Goal: Transaction & Acquisition: Purchase product/service

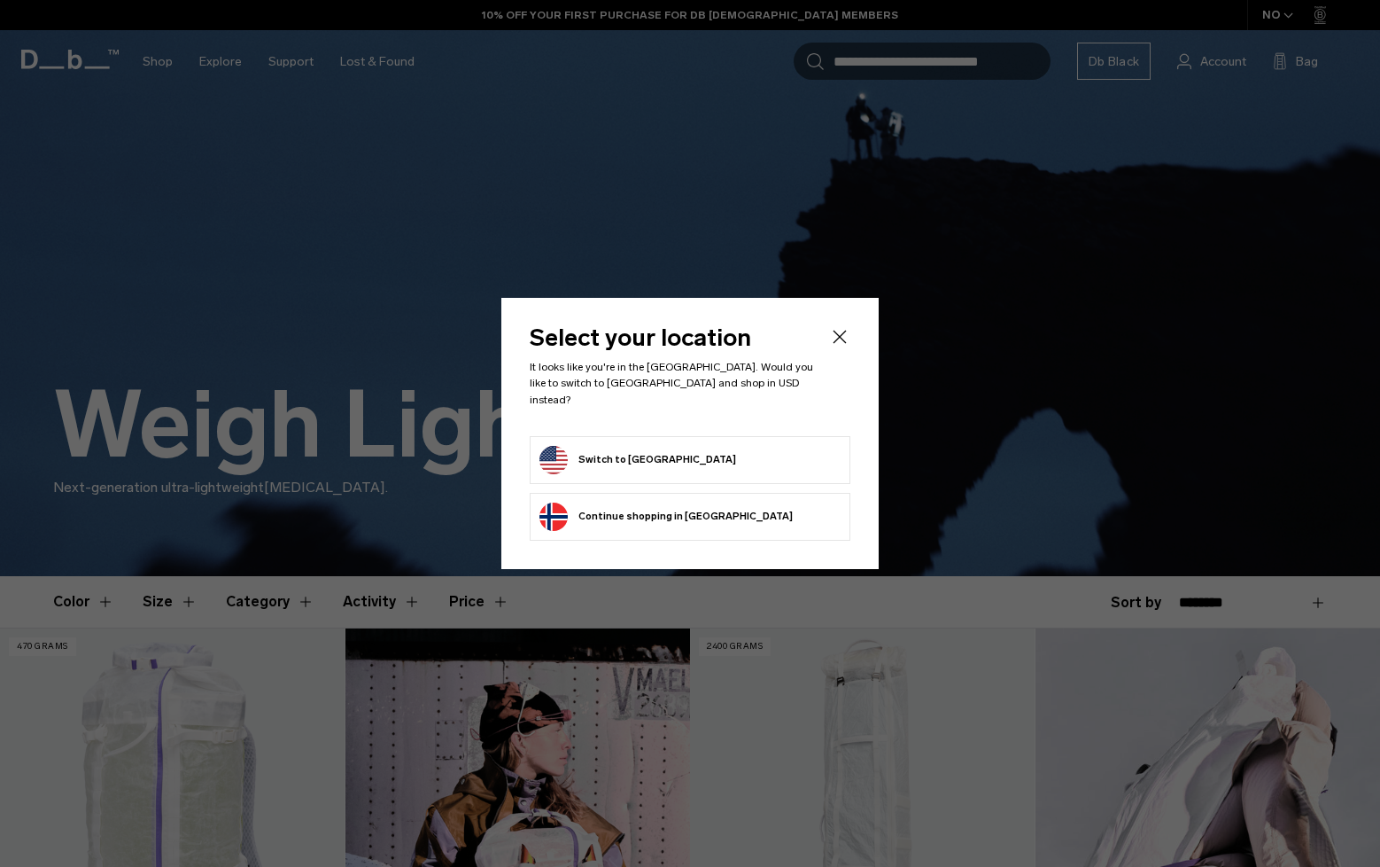
click at [595, 449] on button "Switch to United States" at bounding box center [638, 460] width 197 height 28
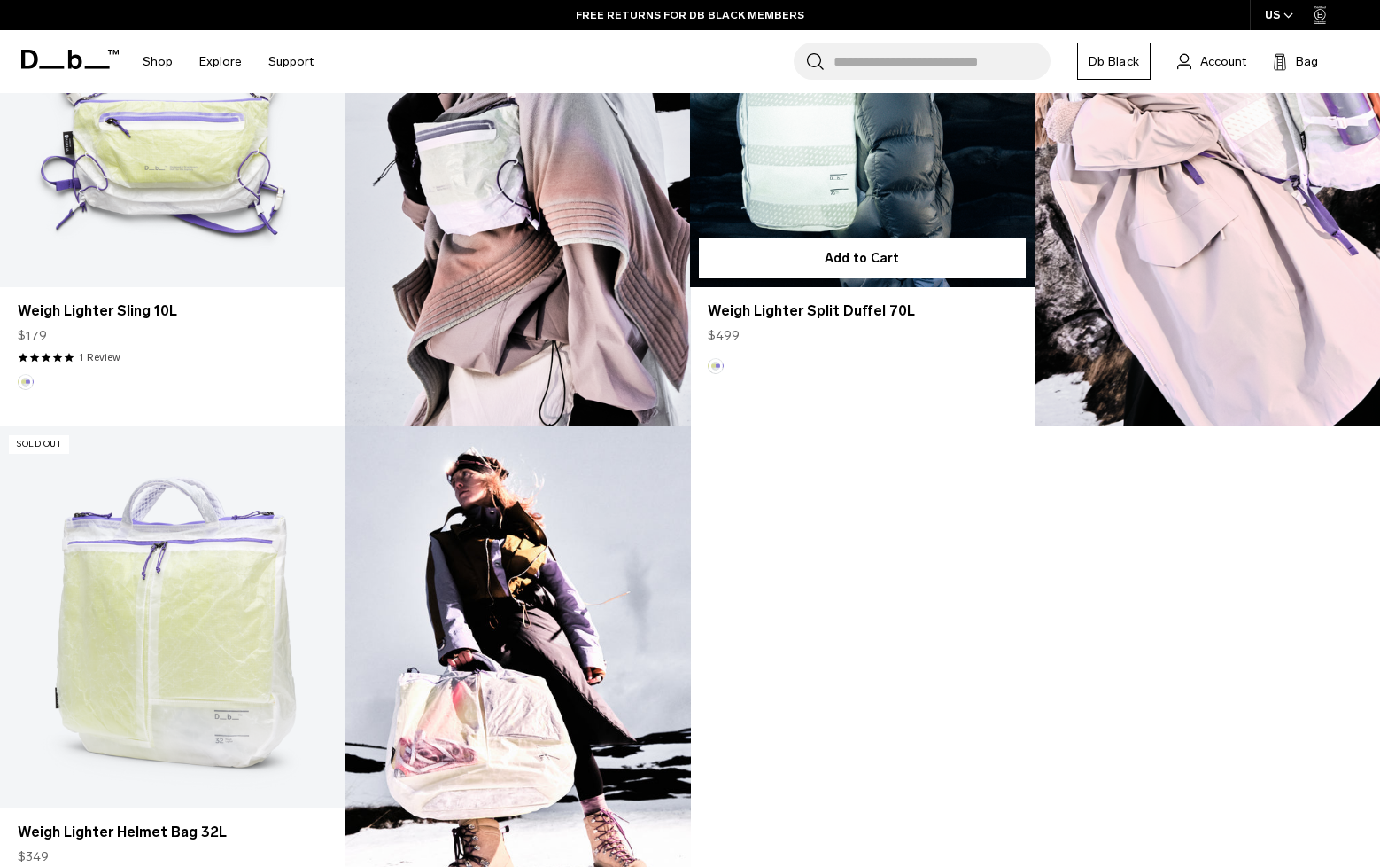
scroll to position [1092, 0]
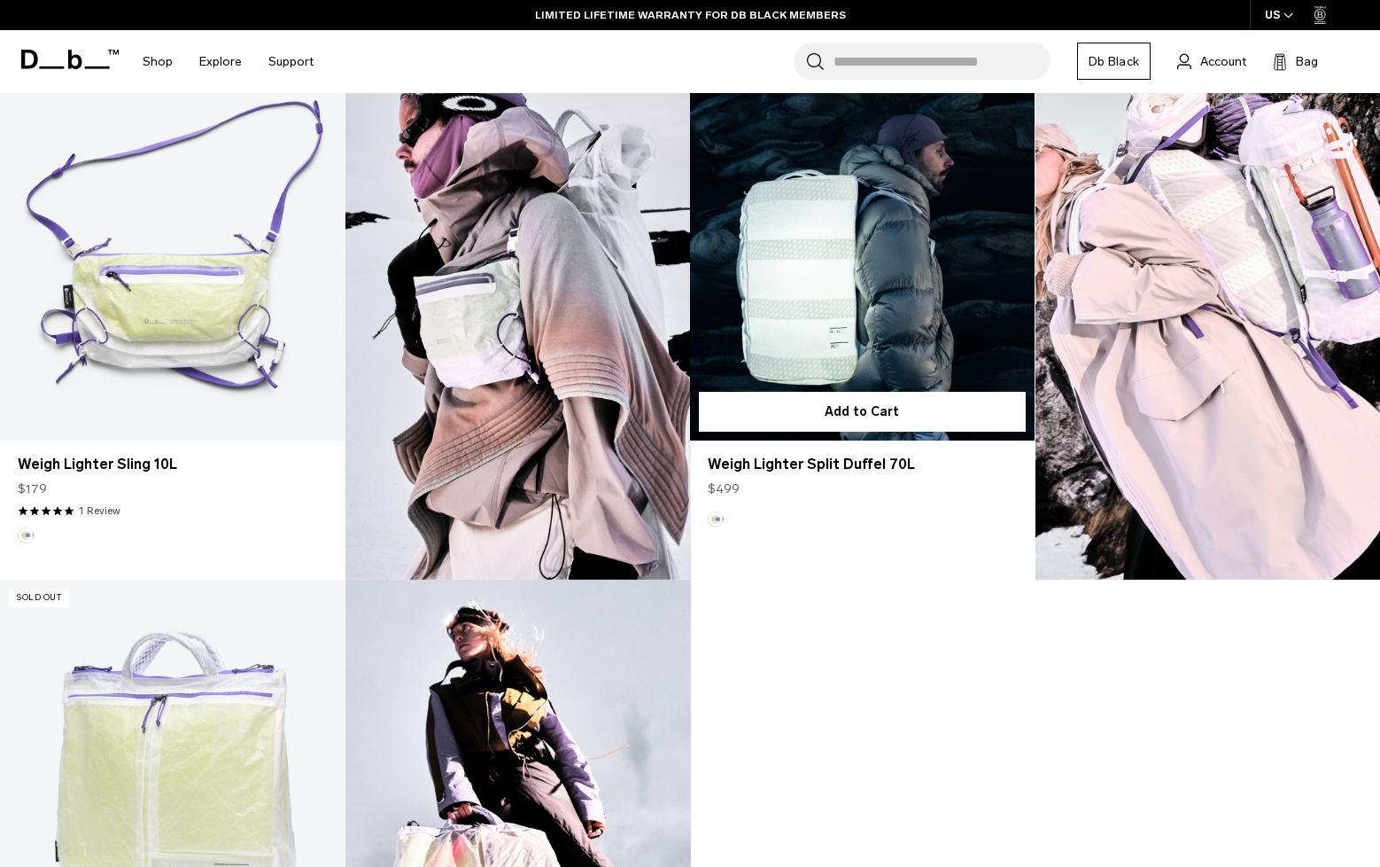
click at [905, 348] on link "Weigh Lighter Split Duffel 70L" at bounding box center [862, 249] width 345 height 383
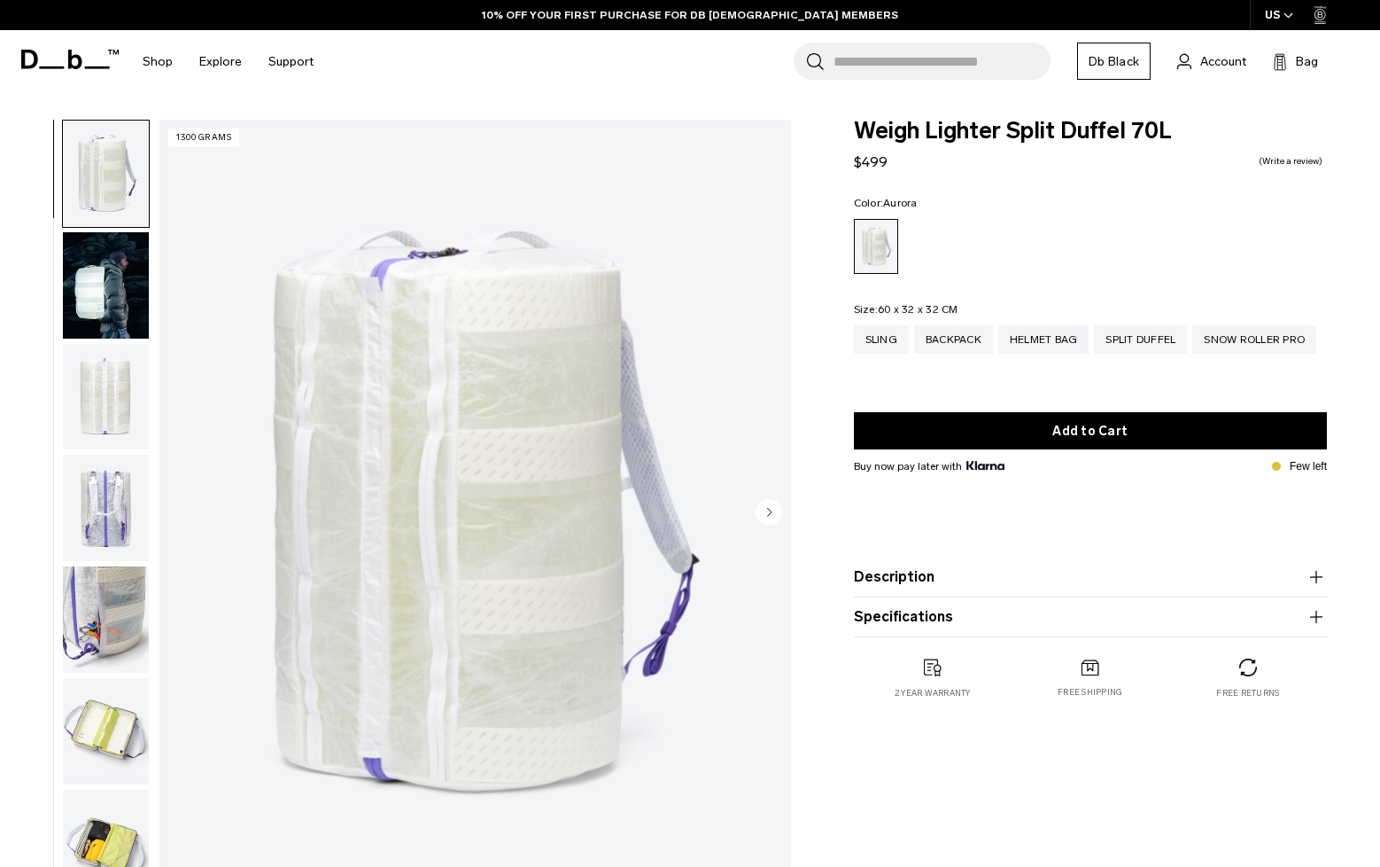
click at [101, 594] on img "button" at bounding box center [106, 619] width 86 height 106
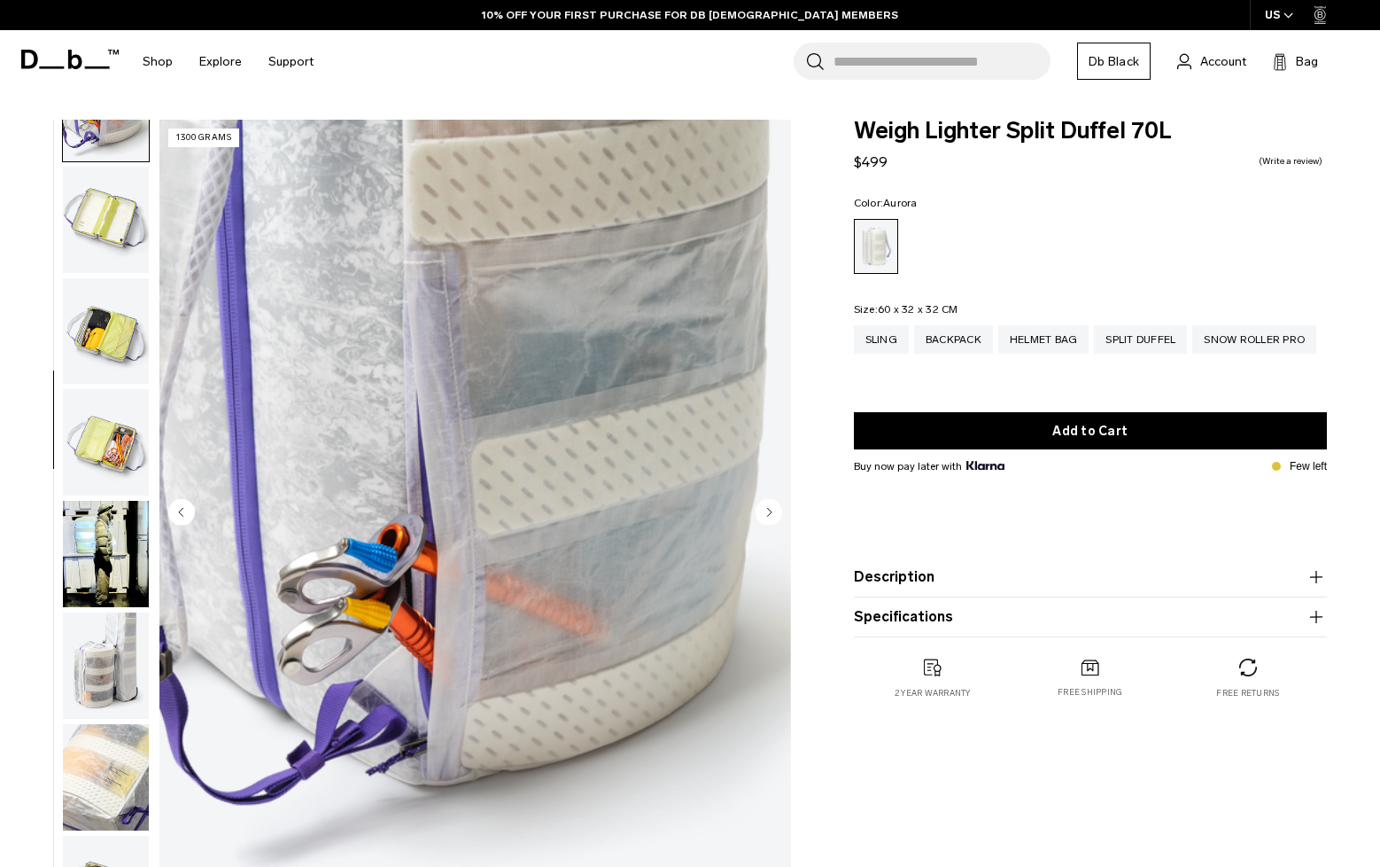
scroll to position [545, 0]
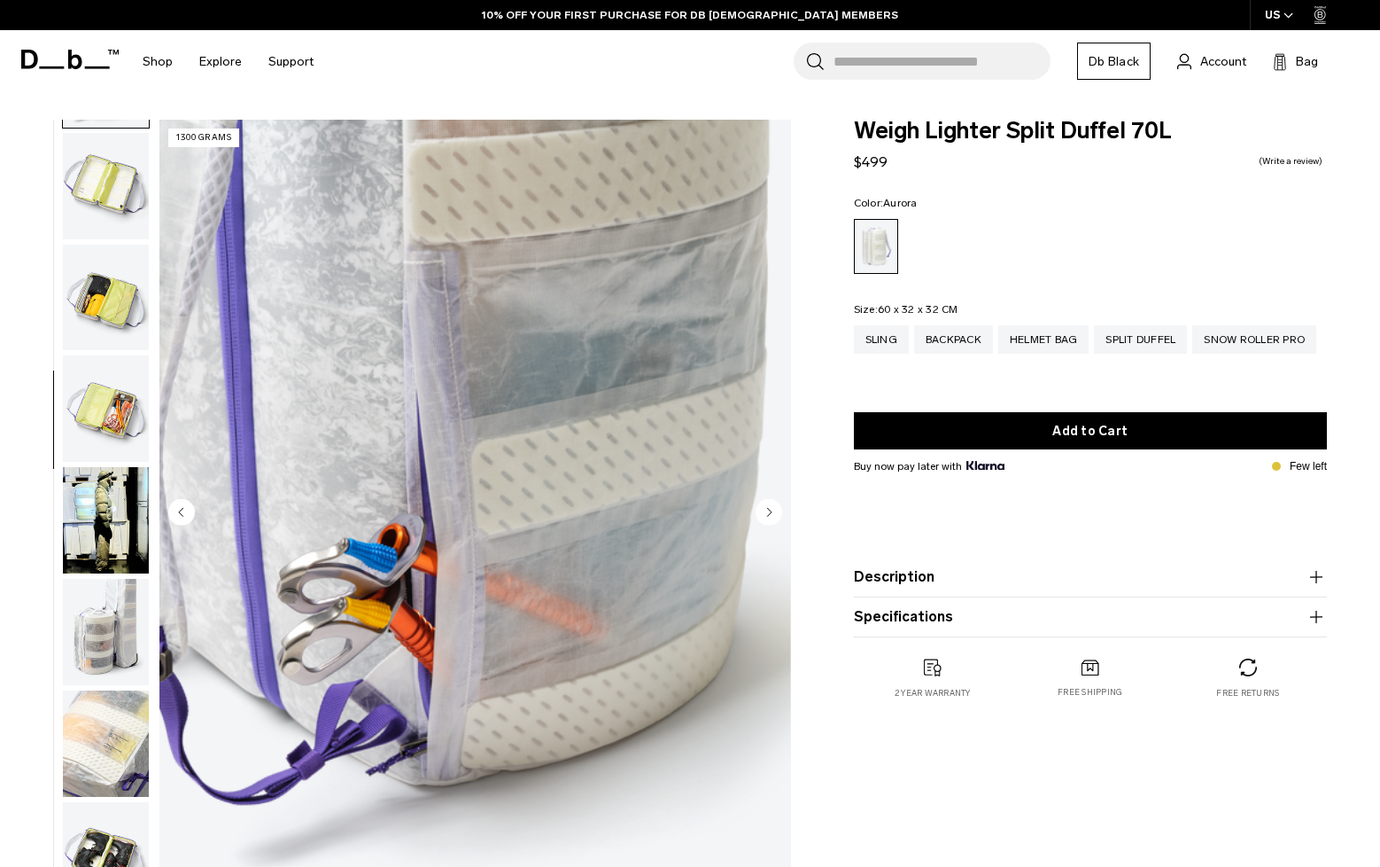
click at [97, 617] on img "button" at bounding box center [106, 632] width 86 height 106
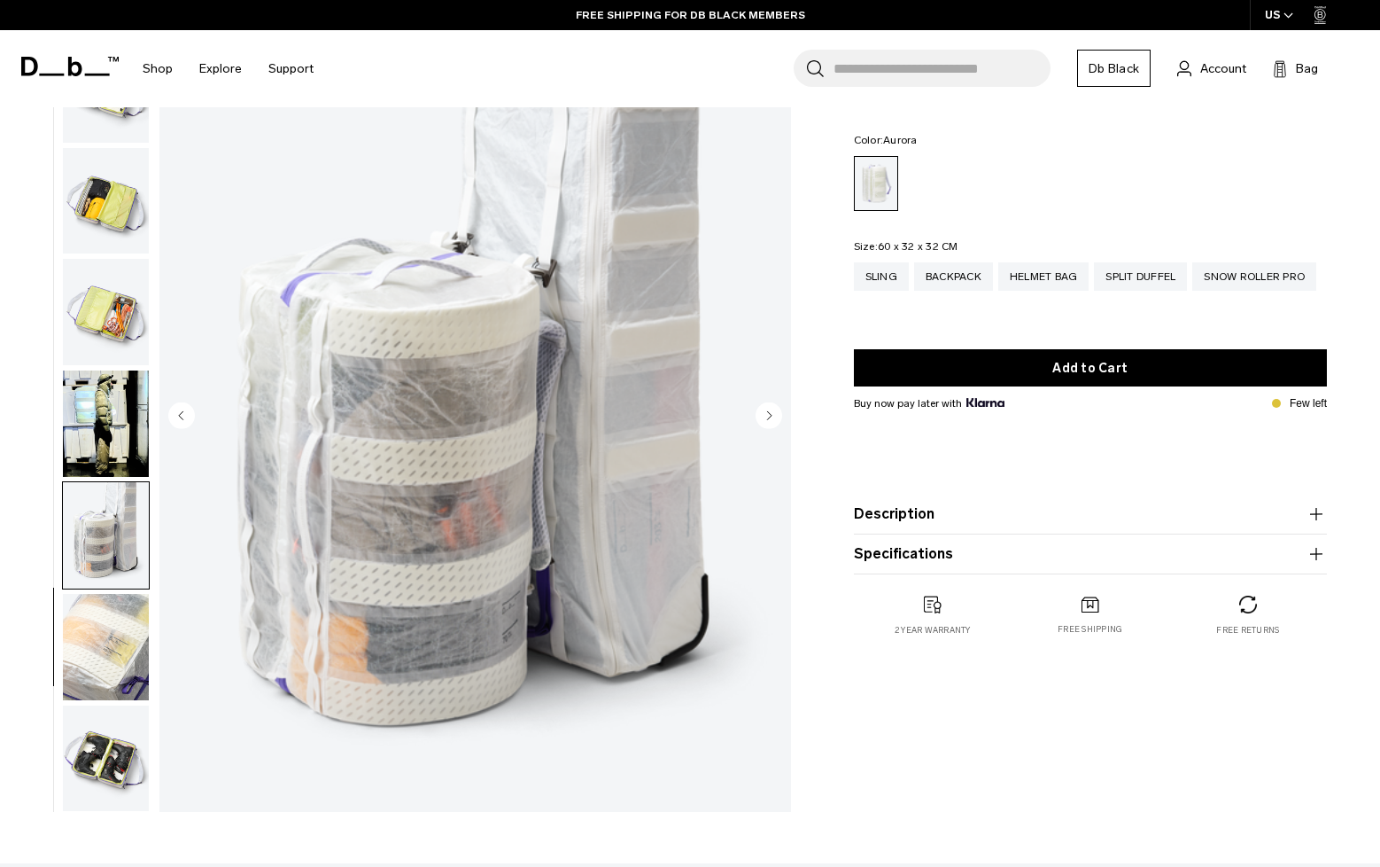
scroll to position [99, 0]
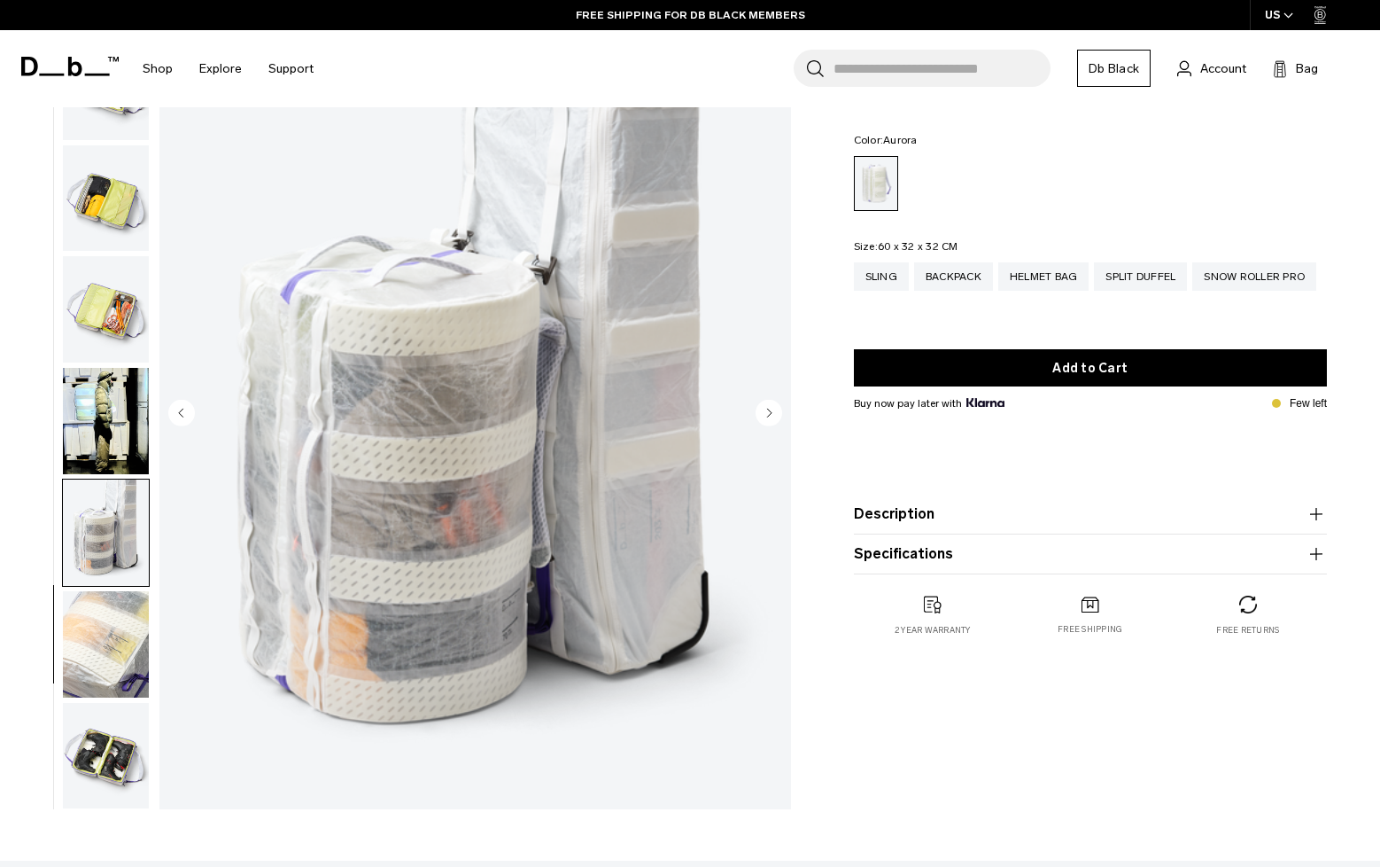
click at [105, 643] on img "button" at bounding box center [106, 644] width 86 height 106
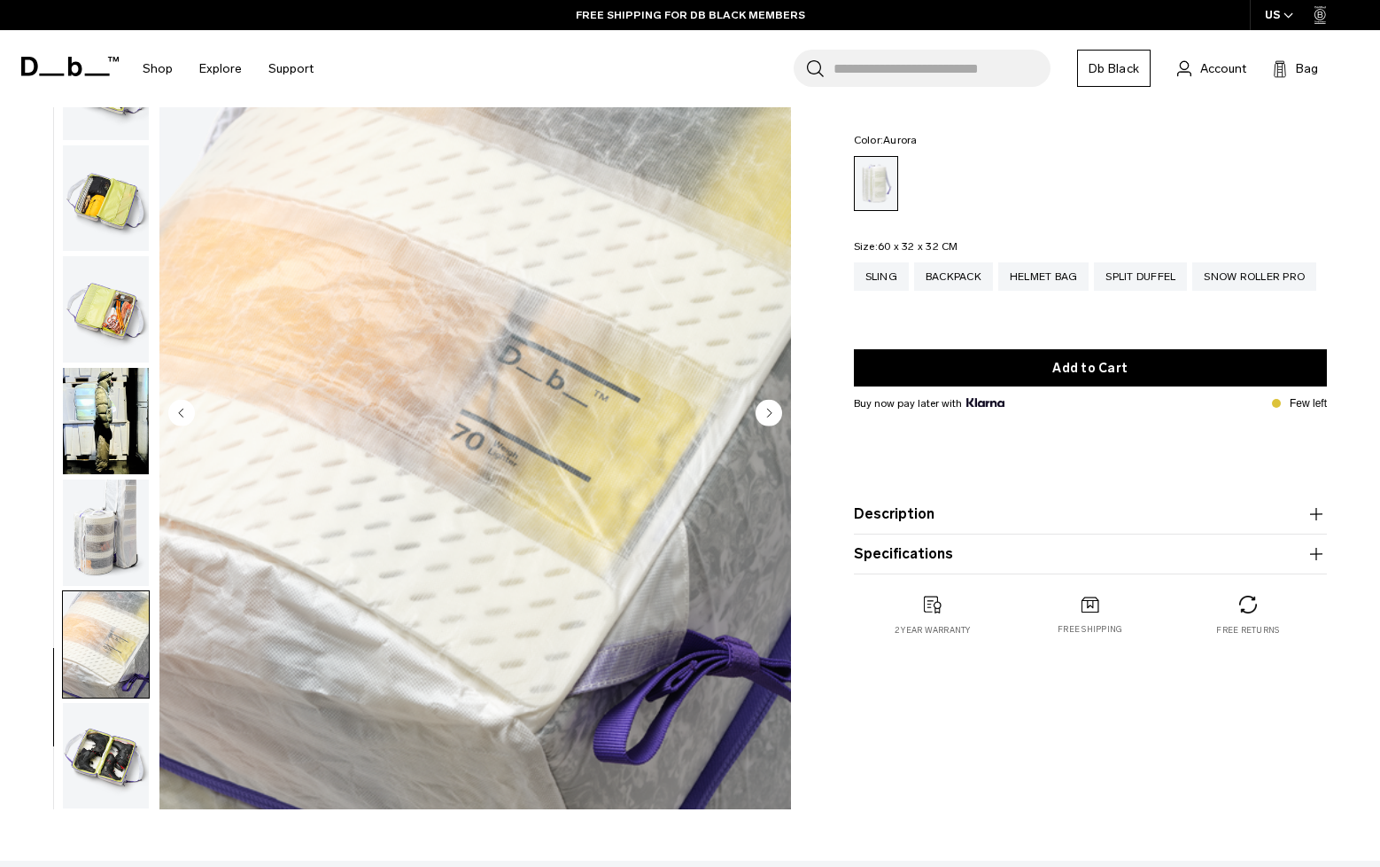
click at [93, 764] on img "button" at bounding box center [106, 756] width 86 height 106
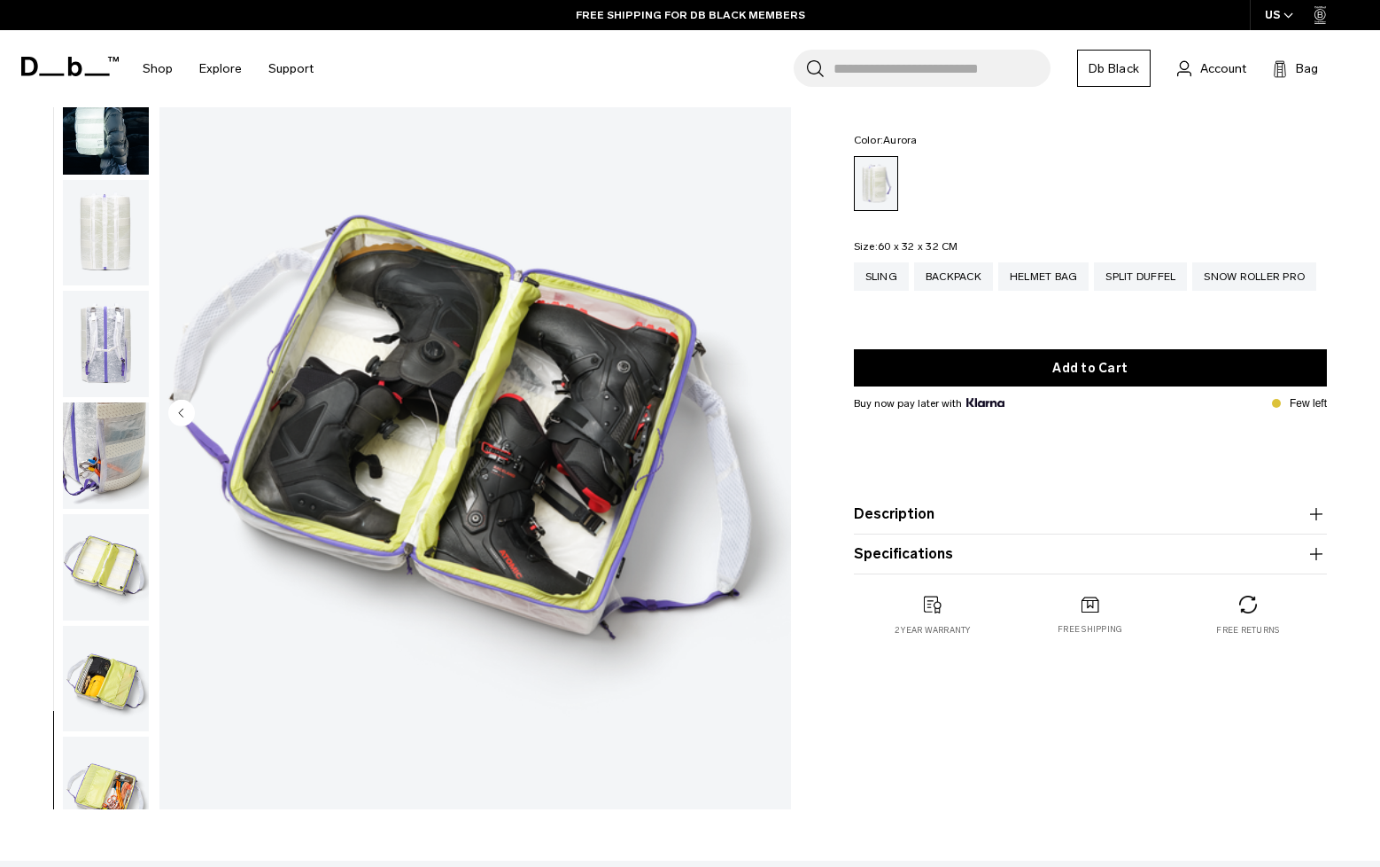
scroll to position [0, 0]
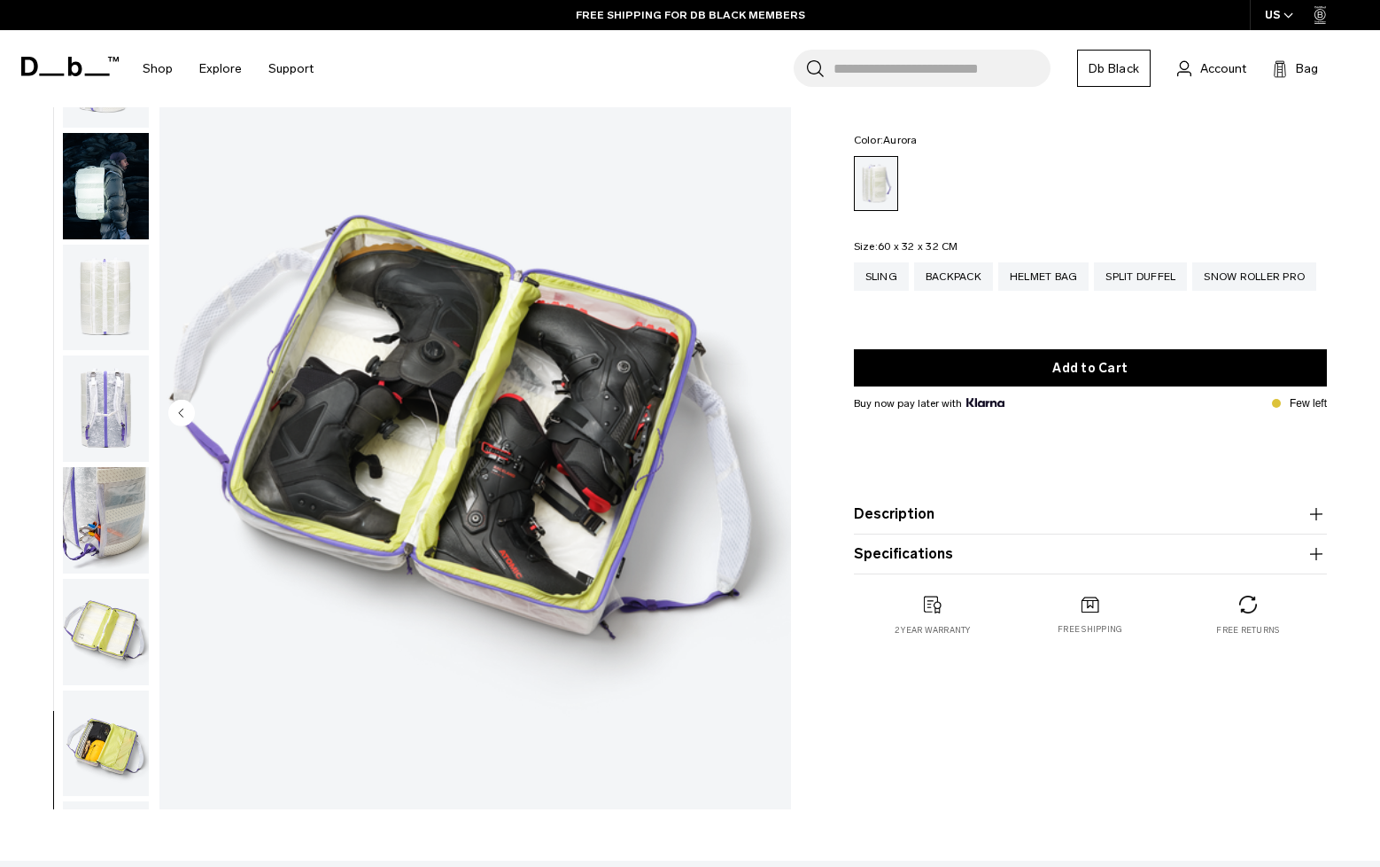
click at [118, 275] on img "button" at bounding box center [106, 298] width 86 height 106
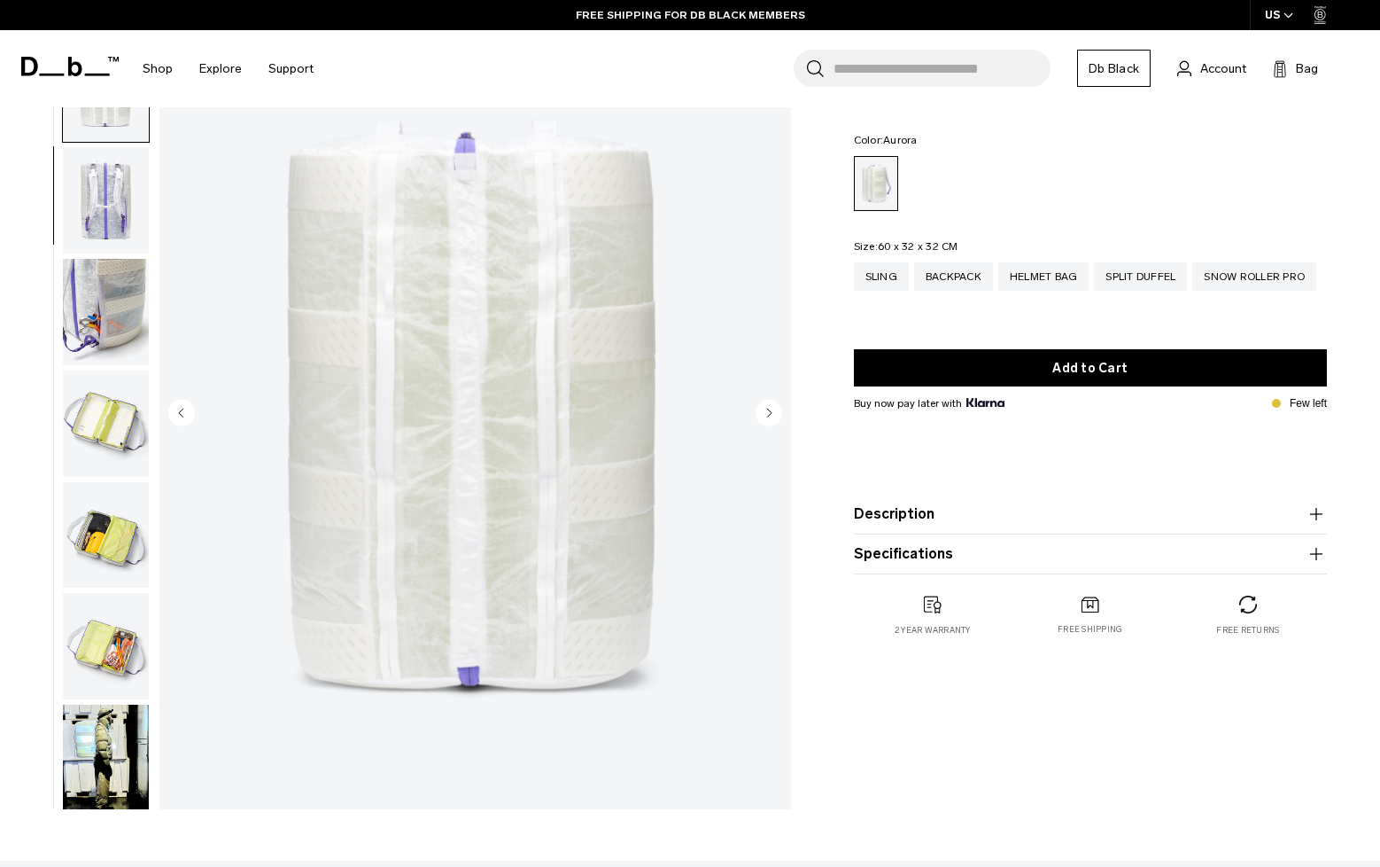
scroll to position [223, 0]
